Goal: Transaction & Acquisition: Purchase product/service

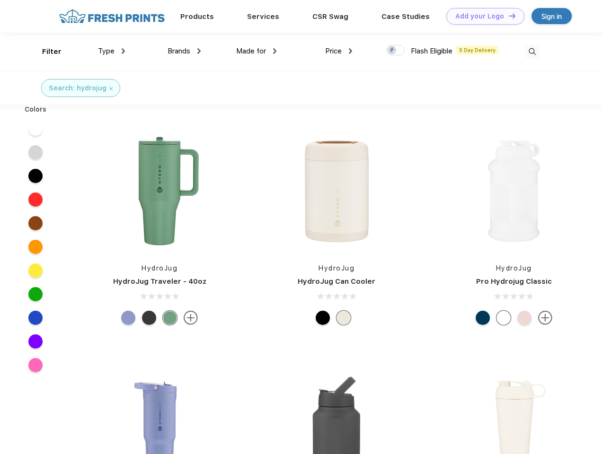
click at [481, 16] on link "Add your Logo Design Tool" at bounding box center [485, 16] width 78 height 17
click at [0, 0] on div "Design Tool" at bounding box center [0, 0] width 0 height 0
click at [507, 16] on link "Add your Logo Design Tool" at bounding box center [485, 16] width 78 height 17
click at [45, 52] on div "Filter" at bounding box center [51, 51] width 19 height 11
click at [112, 51] on span "Type" at bounding box center [106, 51] width 17 height 9
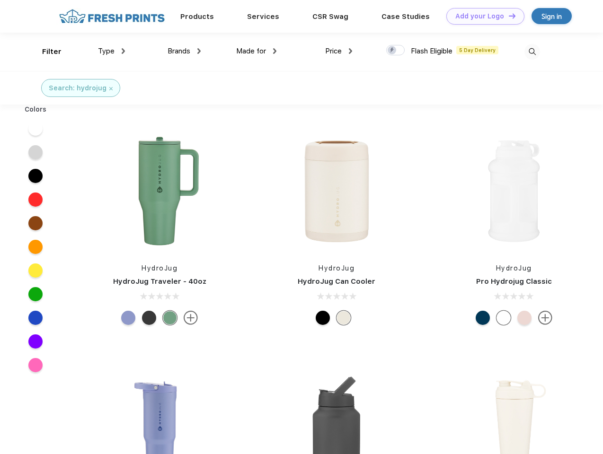
click at [184, 51] on span "Brands" at bounding box center [178, 51] width 23 height 9
click at [256, 51] on span "Made for" at bounding box center [251, 51] width 30 height 9
click at [339, 51] on span "Price" at bounding box center [333, 51] width 17 height 9
click at [395, 51] on div at bounding box center [395, 50] width 18 height 10
click at [392, 51] on input "checkbox" at bounding box center [389, 47] width 6 height 6
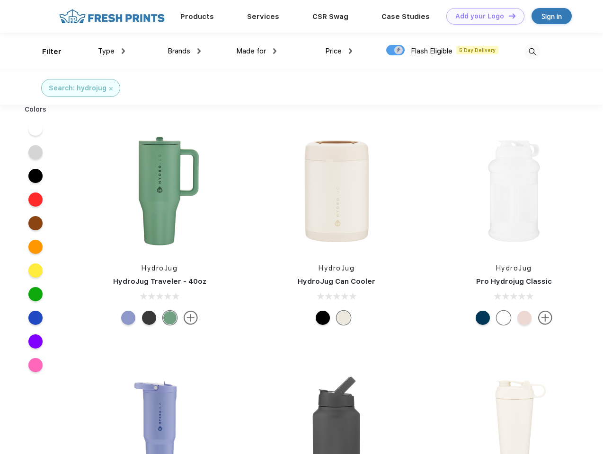
click at [532, 52] on img at bounding box center [532, 52] width 16 height 16
